Goal: Find contact information: Find contact information

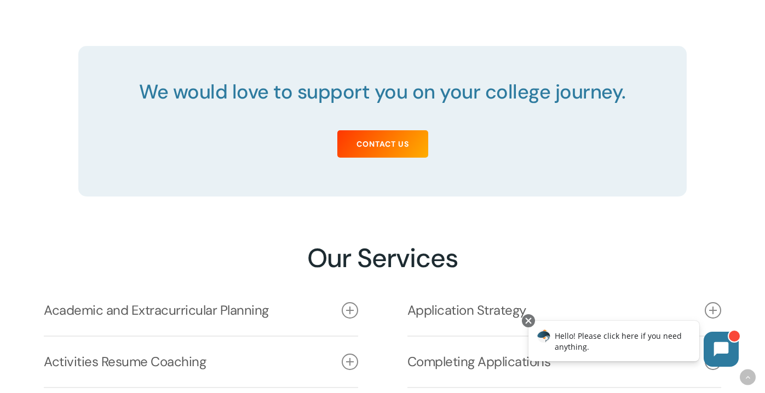
scroll to position [1324, 0]
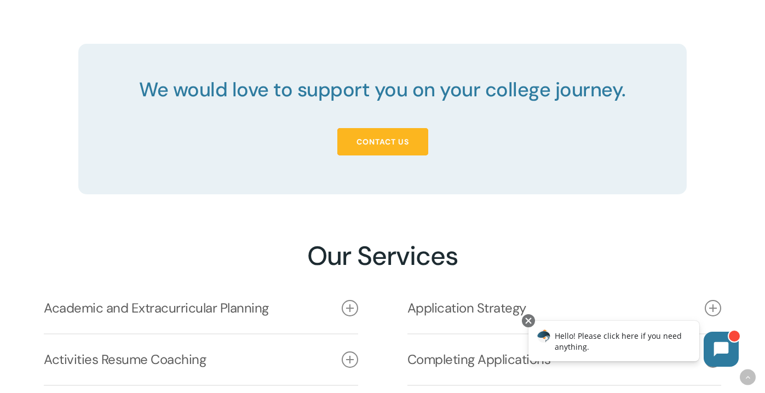
click at [383, 139] on span "Contact Us" at bounding box center [383, 141] width 53 height 11
